Goal: Communication & Community: Answer question/provide support

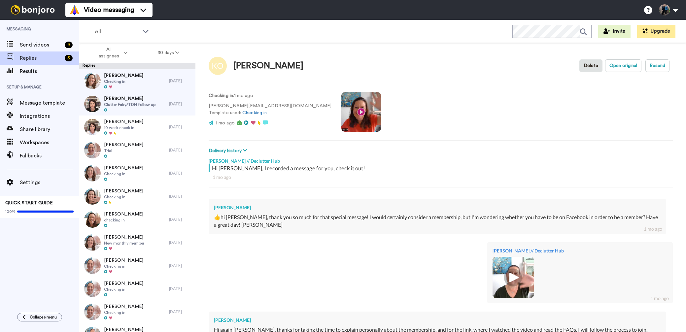
type textarea "x"
click at [49, 45] on span "Send videos" at bounding box center [41, 45] width 42 height 8
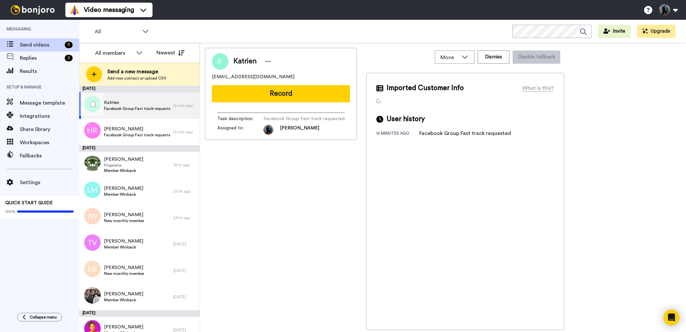
scroll to position [11, 0]
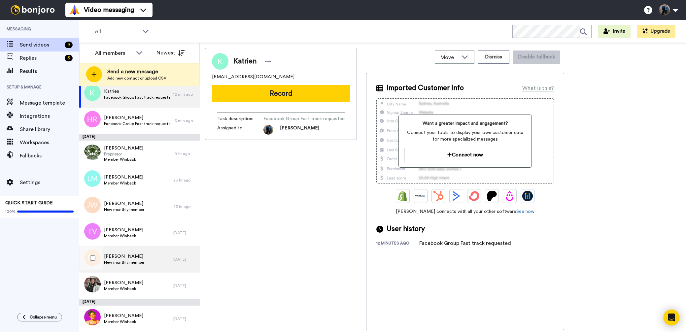
click at [145, 258] on div "Elissa Robinson New monthly member" at bounding box center [126, 259] width 94 height 26
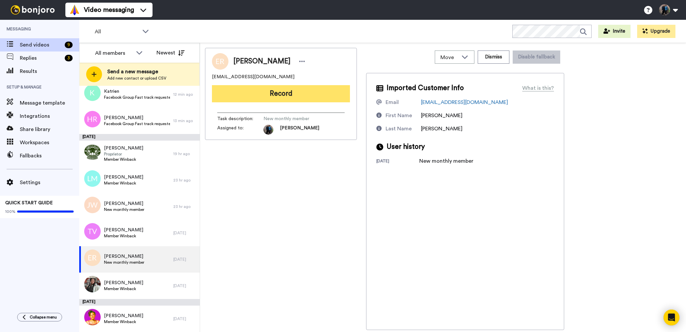
click at [305, 93] on button "Record" at bounding box center [281, 93] width 138 height 17
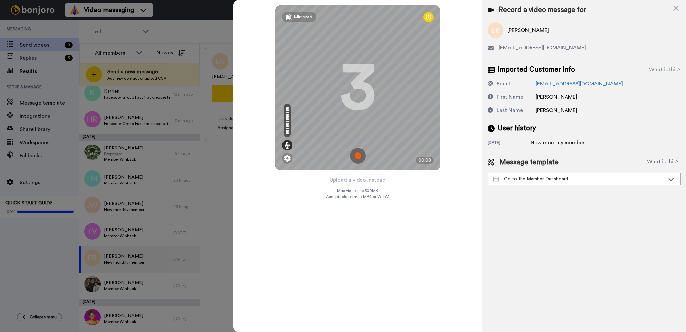
click at [357, 155] on img at bounding box center [358, 156] width 16 height 16
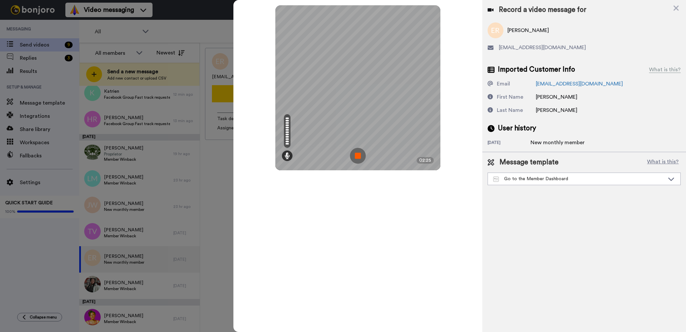
click at [359, 155] on img at bounding box center [358, 156] width 16 height 16
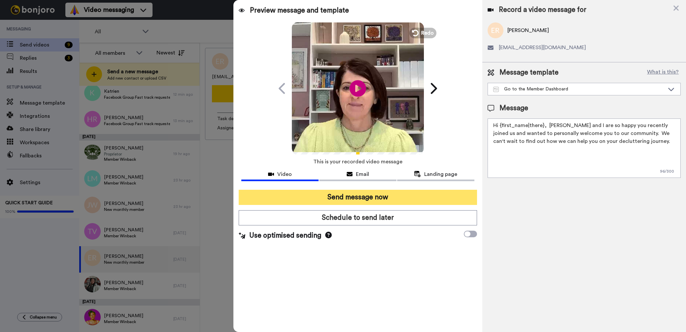
click at [344, 196] on button "Send message now" at bounding box center [358, 197] width 238 height 15
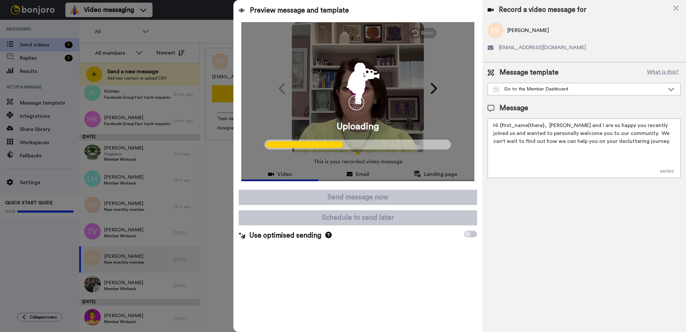
click at [156, 205] on div at bounding box center [343, 166] width 686 height 332
click at [152, 206] on div at bounding box center [343, 166] width 686 height 332
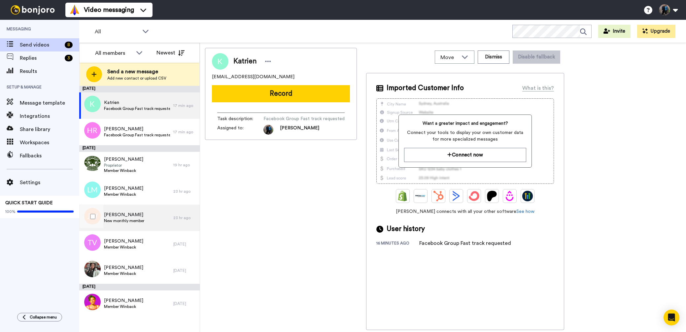
click at [148, 219] on div "Joanne Whitwell New monthly member" at bounding box center [126, 218] width 94 height 26
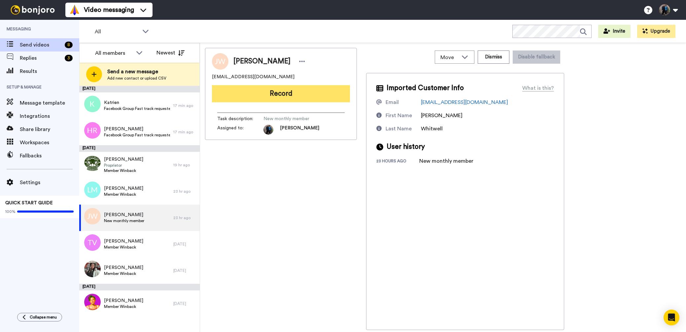
click at [298, 93] on button "Record" at bounding box center [281, 93] width 138 height 17
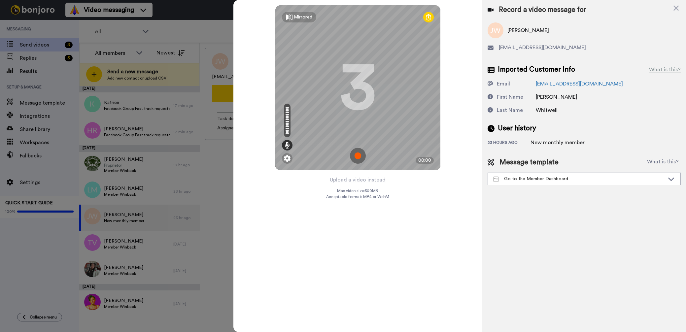
click at [356, 154] on img at bounding box center [358, 156] width 16 height 16
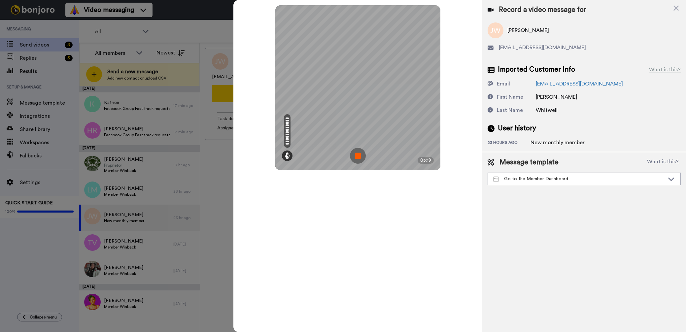
click at [355, 155] on img at bounding box center [358, 156] width 16 height 16
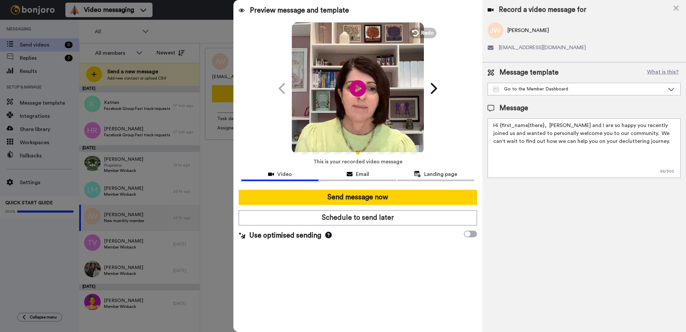
drag, startPoint x: 561, startPoint y: 125, endPoint x: 547, endPoint y: 126, distance: 14.5
click at [547, 126] on textarea "Hi {first_name|there}, Lesley and I are so happy you recently joined us and wan…" at bounding box center [583, 147] width 193 height 59
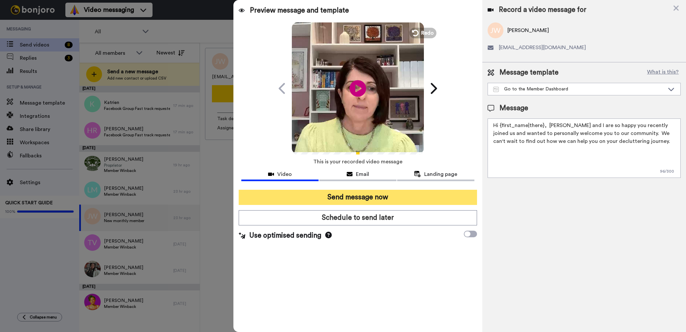
type textarea "Hi {first_name|there}, Ingrid and I are so happy you recently joined us and wan…"
click at [369, 197] on button "Send message now" at bounding box center [358, 197] width 238 height 15
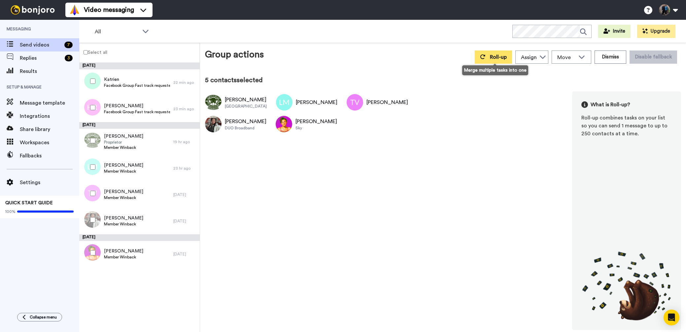
click at [501, 57] on span "Roll-up" at bounding box center [498, 56] width 17 height 5
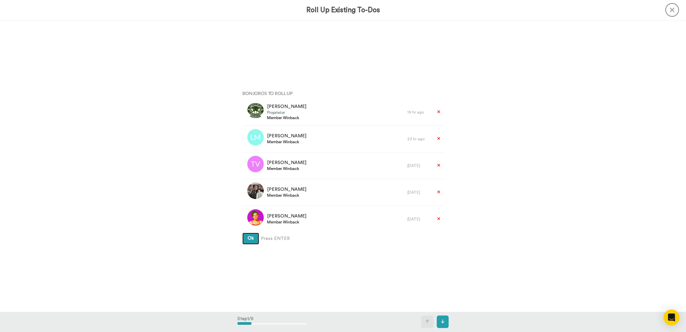
click at [250, 238] on span "Ok" at bounding box center [251, 238] width 6 height 5
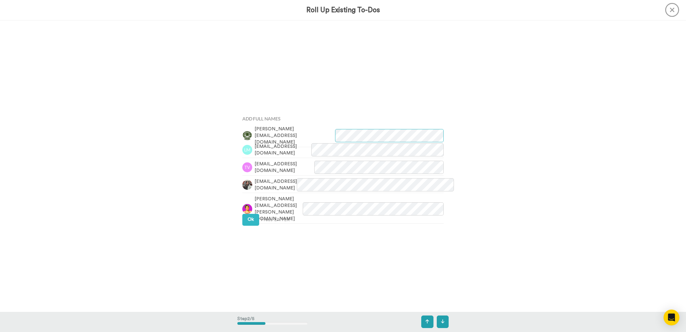
scroll to position [291, 0]
click at [250, 215] on span "Ok" at bounding box center [251, 216] width 6 height 5
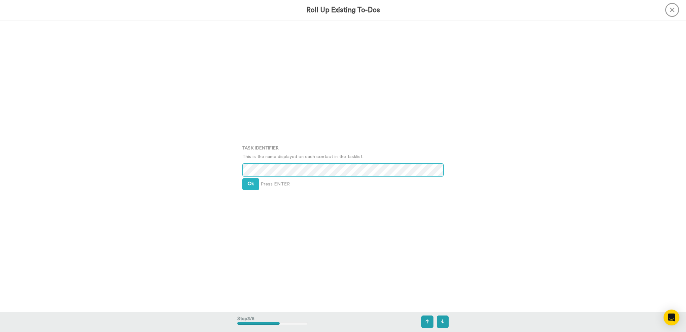
scroll to position [586, 0]
click at [251, 181] on span "Ok" at bounding box center [251, 180] width 6 height 5
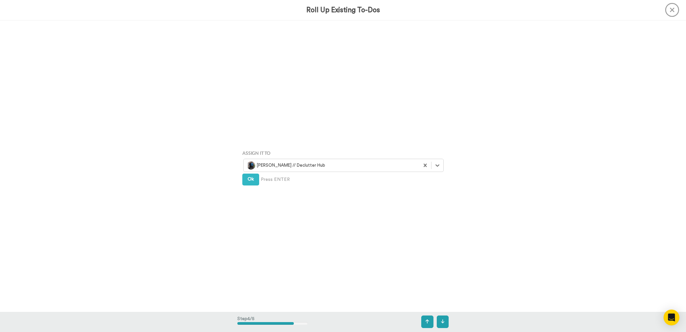
scroll to position [874, 0]
click at [252, 181] on span "Ok" at bounding box center [251, 179] width 6 height 5
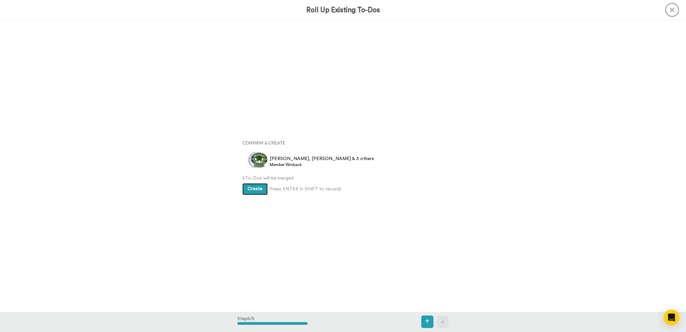
click at [254, 188] on span "Create" at bounding box center [255, 188] width 15 height 5
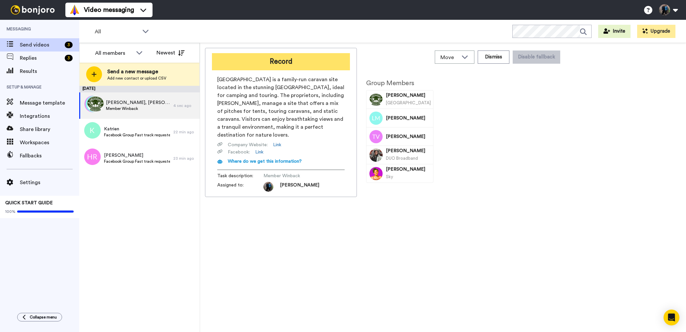
click at [294, 60] on button "Record" at bounding box center [281, 61] width 138 height 17
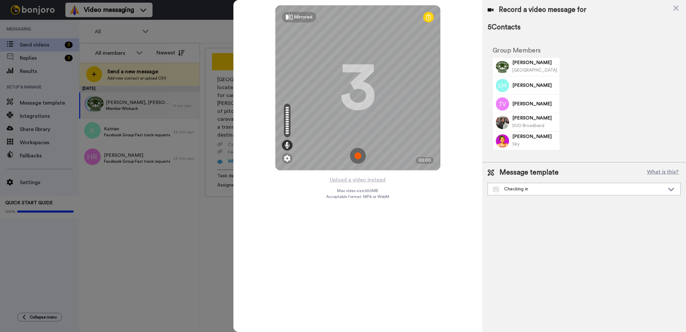
click at [357, 154] on img at bounding box center [358, 156] width 16 height 16
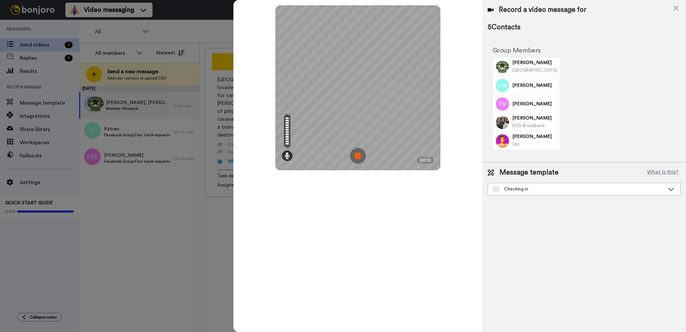
click at [357, 154] on img at bounding box center [358, 156] width 16 height 16
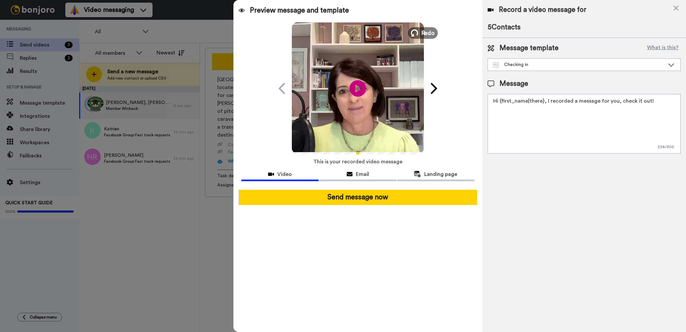
click at [425, 33] on span "Redo" at bounding box center [428, 32] width 14 height 9
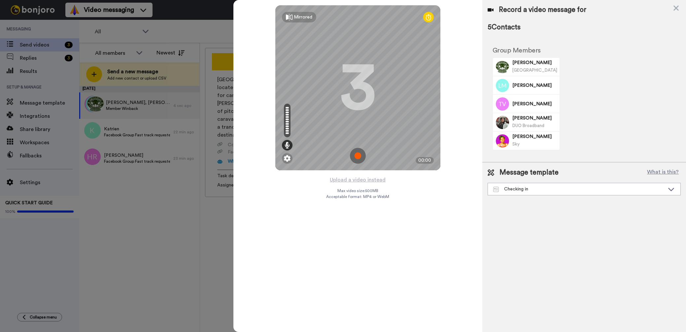
click at [357, 154] on img at bounding box center [358, 156] width 16 height 16
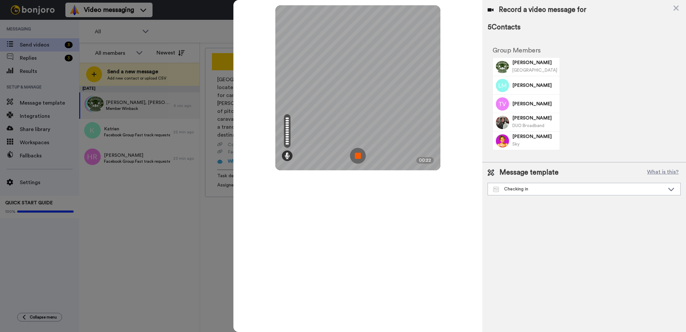
click at [357, 154] on img at bounding box center [358, 156] width 16 height 16
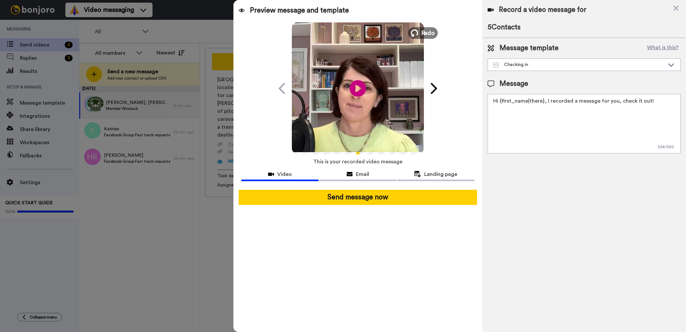
click at [426, 32] on span "Redo" at bounding box center [428, 32] width 14 height 9
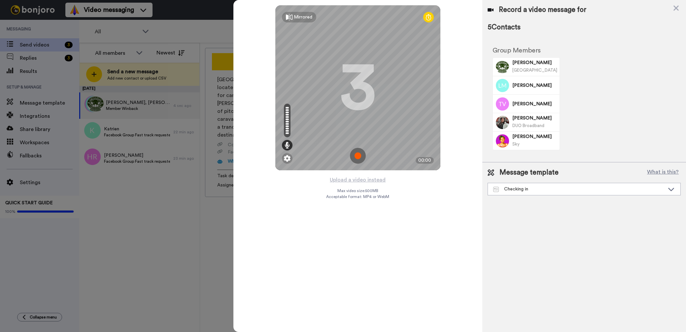
click at [358, 155] on img at bounding box center [358, 156] width 16 height 16
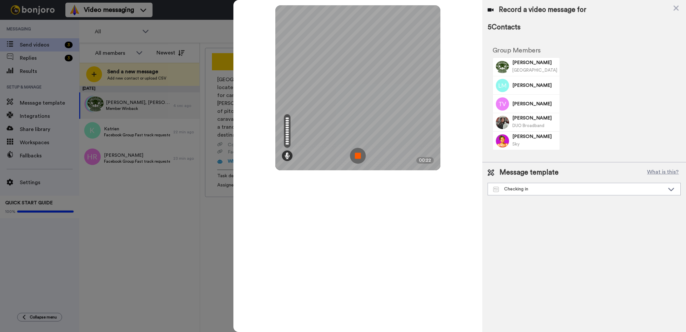
click at [358, 155] on img at bounding box center [358, 156] width 16 height 16
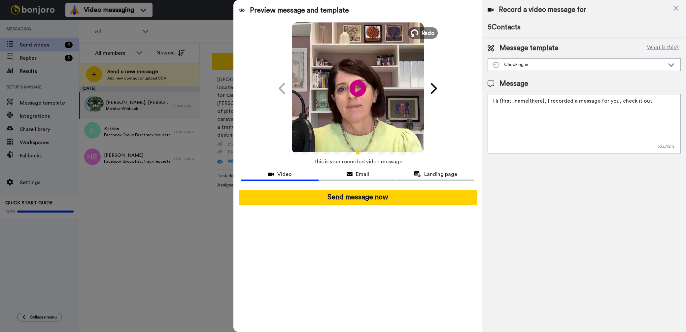
click at [425, 32] on span "Redo" at bounding box center [428, 32] width 14 height 9
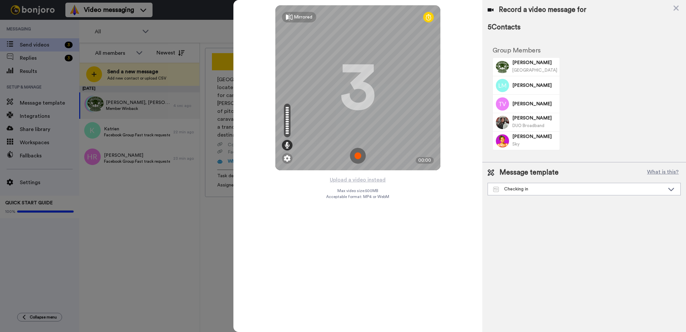
click at [358, 156] on img at bounding box center [358, 156] width 16 height 16
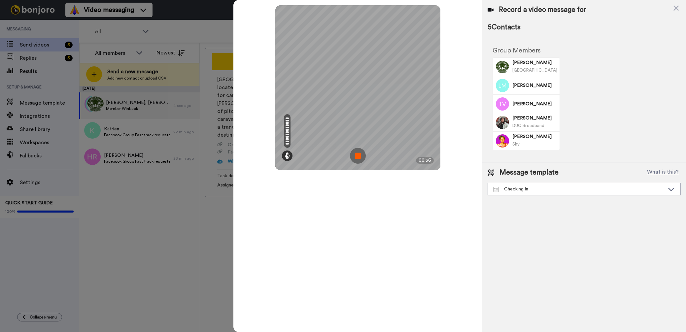
click at [359, 156] on img at bounding box center [358, 156] width 16 height 16
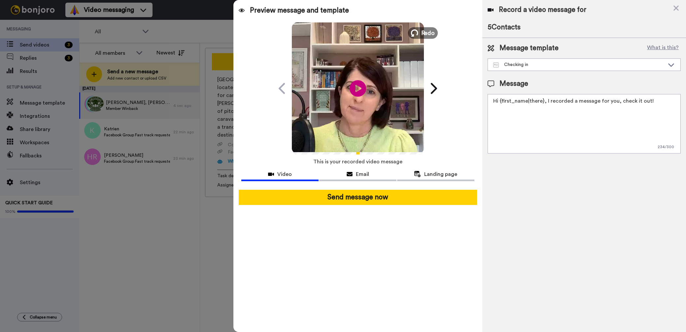
click at [424, 33] on span "Redo" at bounding box center [428, 32] width 14 height 9
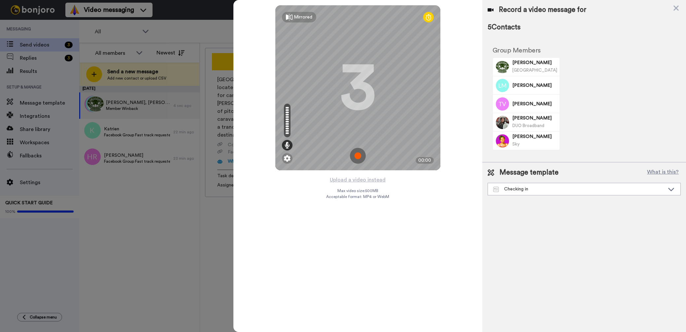
click at [358, 156] on img at bounding box center [358, 156] width 16 height 16
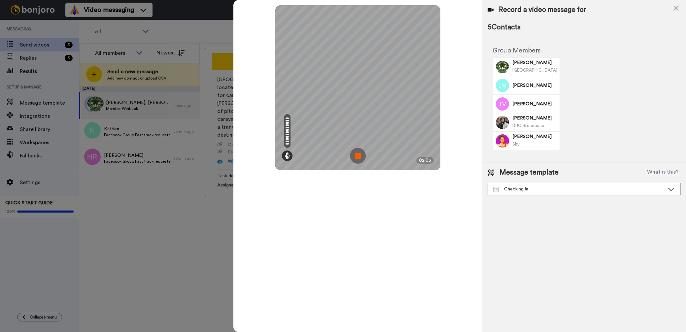
click at [356, 156] on img at bounding box center [358, 156] width 16 height 16
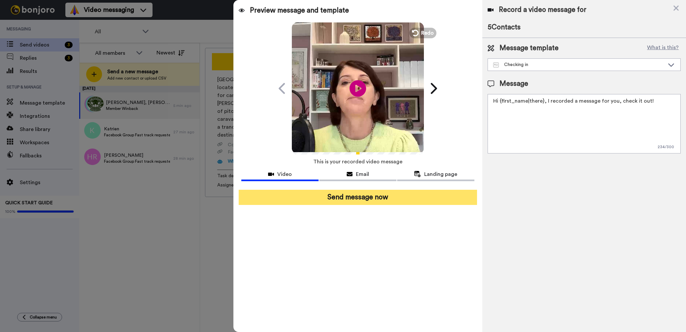
click at [354, 198] on button "Send message now" at bounding box center [358, 197] width 238 height 15
